Goal: Find specific page/section: Find specific page/section

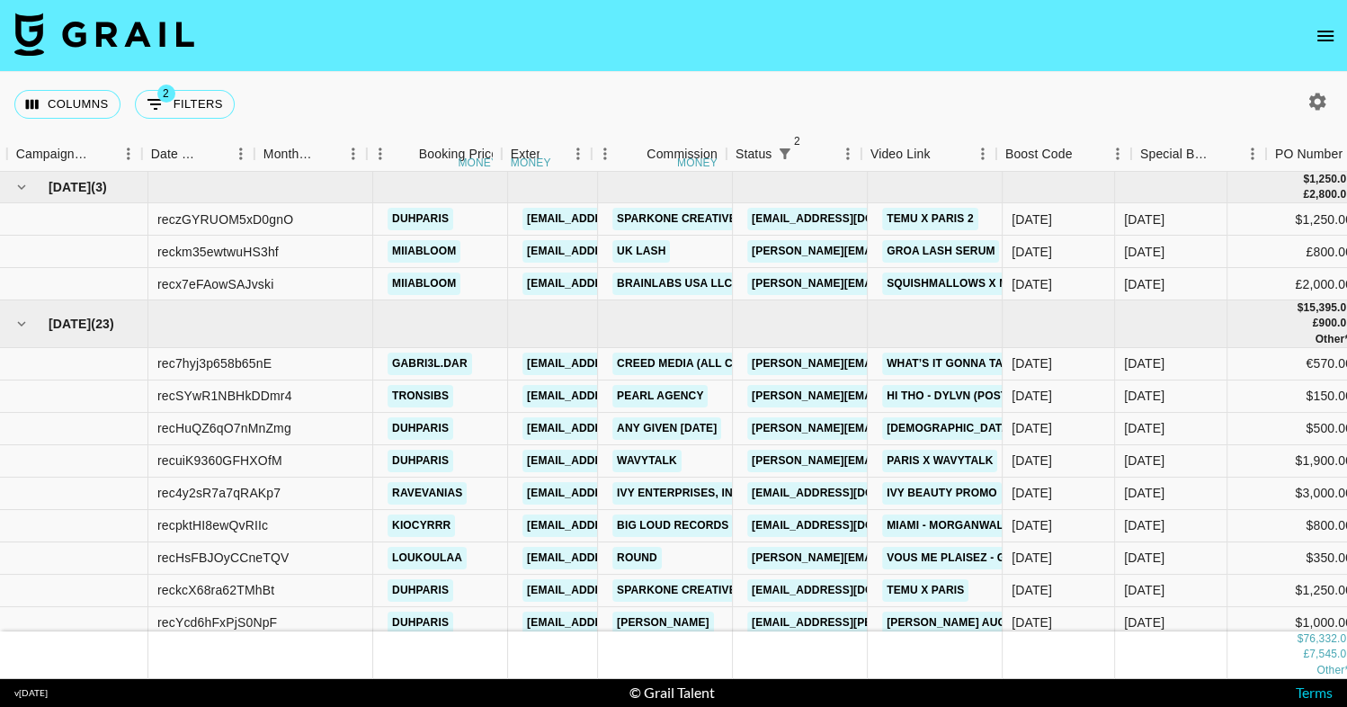
scroll to position [0, 861]
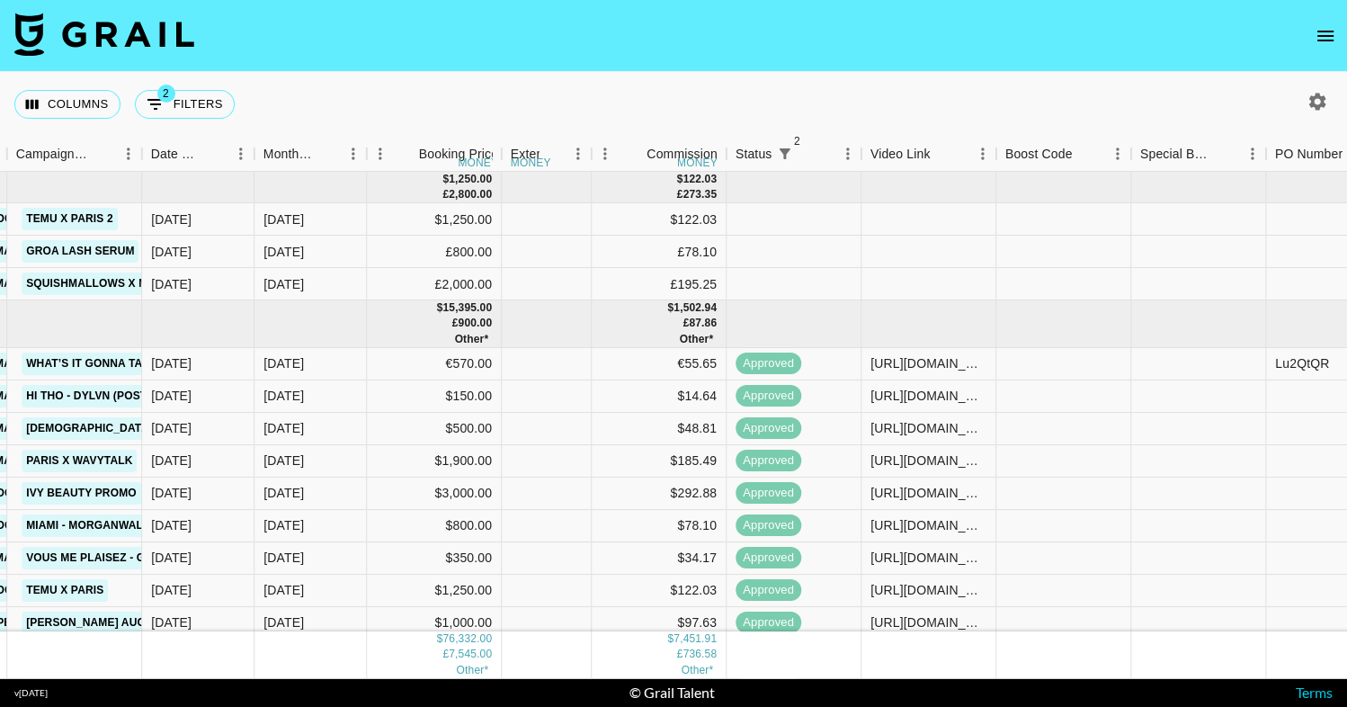
click at [1336, 36] on button "open drawer" at bounding box center [1326, 36] width 36 height 36
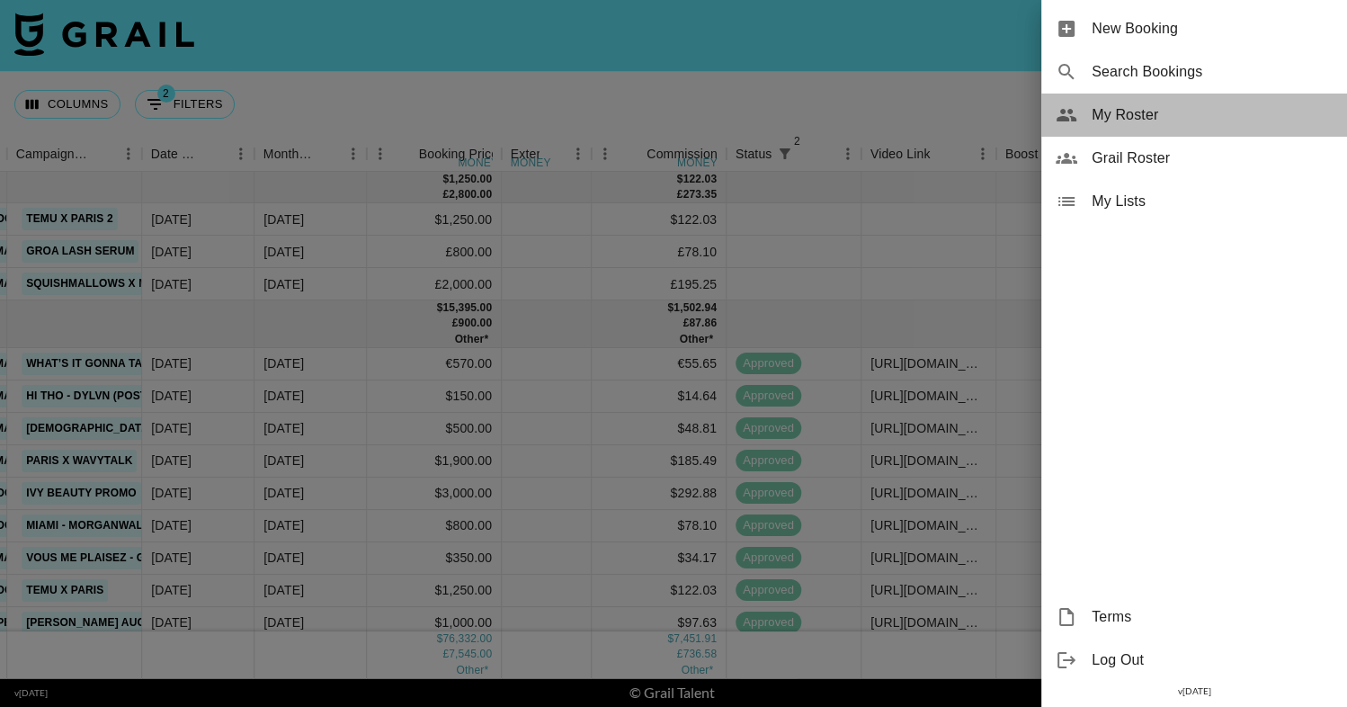
click at [1230, 115] on span "My Roster" at bounding box center [1212, 115] width 241 height 22
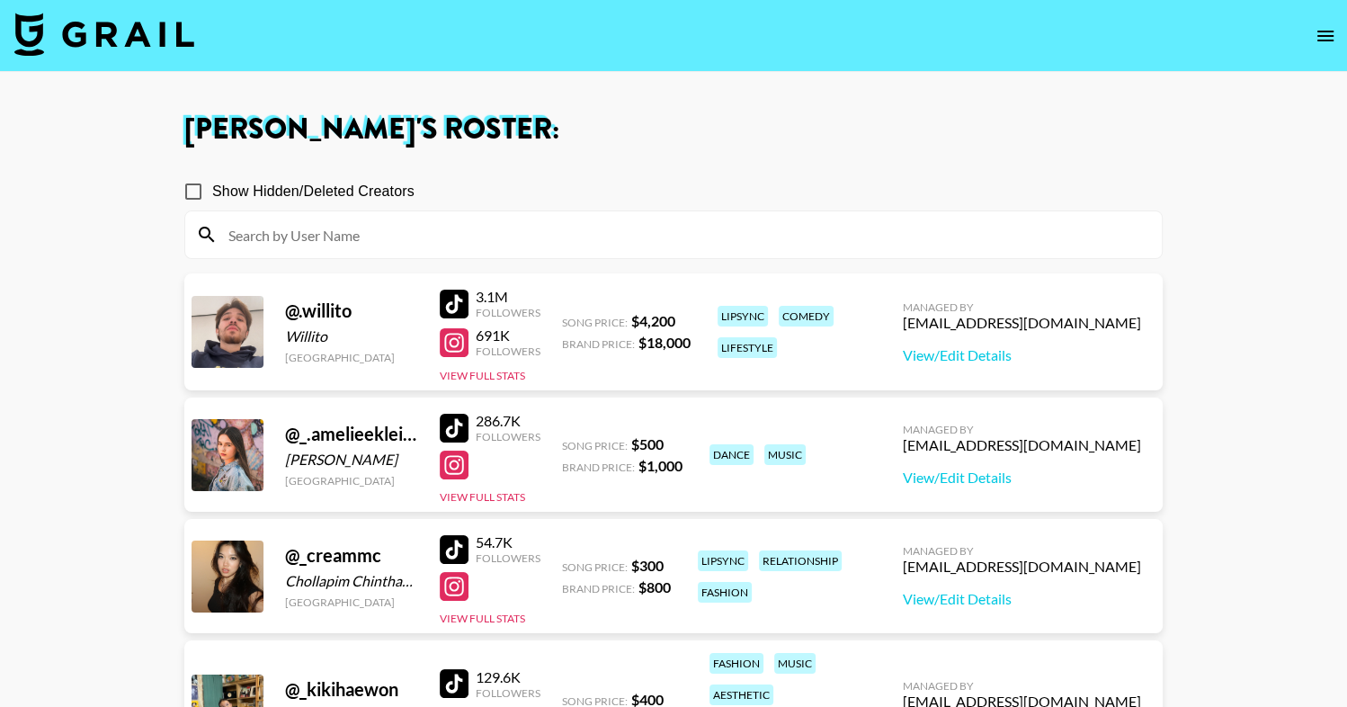
click at [511, 228] on input at bounding box center [684, 234] width 933 height 29
type input "r"
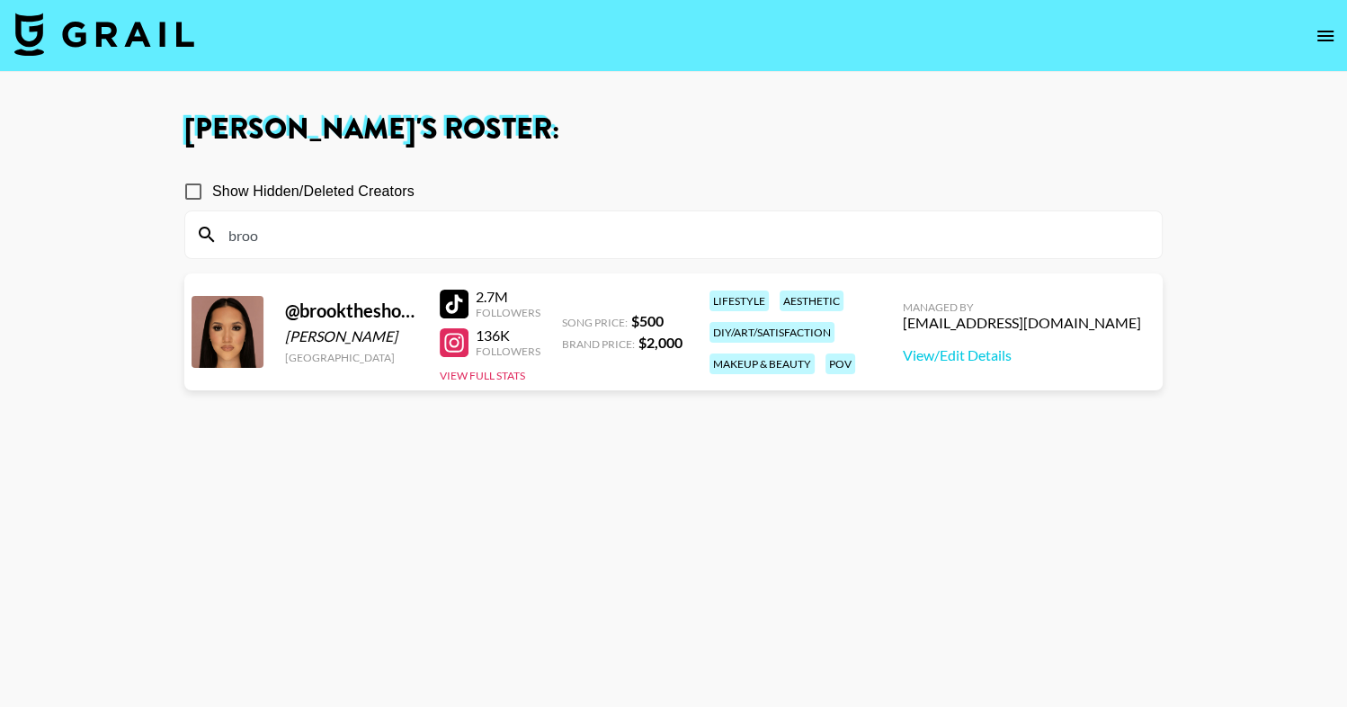
type input "broo"
click at [0, 0] on section "[PERSON_NAME] 's Roster: Show Hidden/Deleted Creators broo @ [GEOGRAPHIC_DATA][…" at bounding box center [673, 418] width 1347 height 836
click at [453, 300] on div at bounding box center [454, 304] width 29 height 29
click at [263, 221] on input "broo" at bounding box center [684, 234] width 933 height 29
